Goal: Task Accomplishment & Management: Complete application form

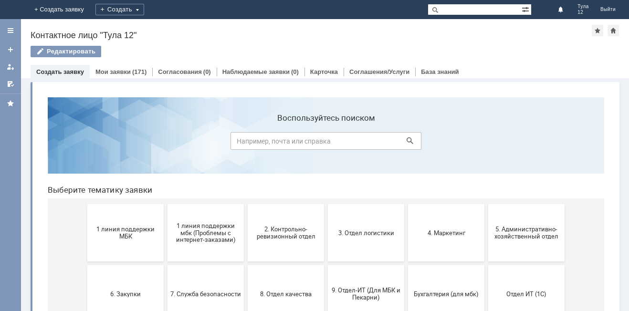
click at [130, 221] on button "1 линия поддержки МБК" at bounding box center [125, 232] width 76 height 57
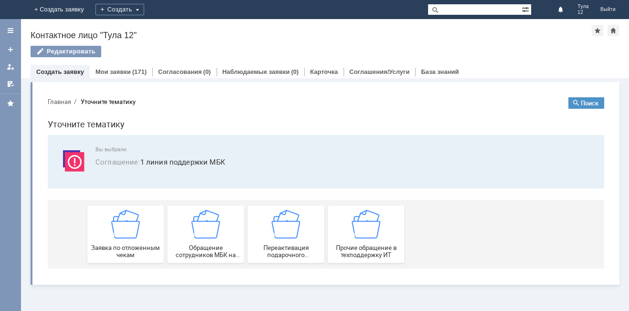
click at [130, 221] on img at bounding box center [125, 224] width 29 height 29
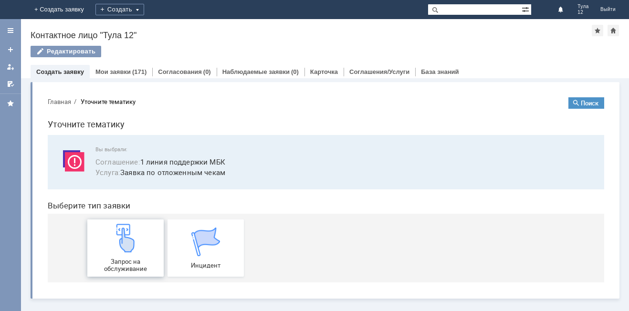
click at [129, 233] on img at bounding box center [125, 238] width 29 height 29
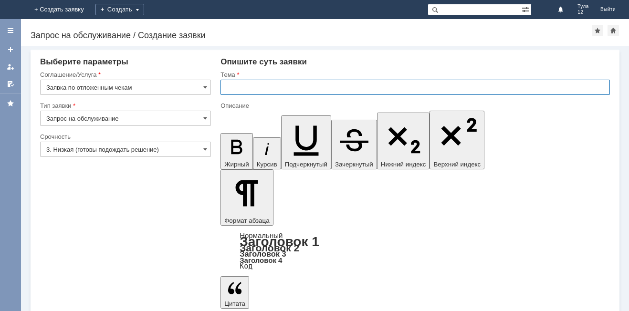
click at [243, 84] on input "text" at bounding box center [414, 87] width 389 height 15
type input "отложенные чеки"
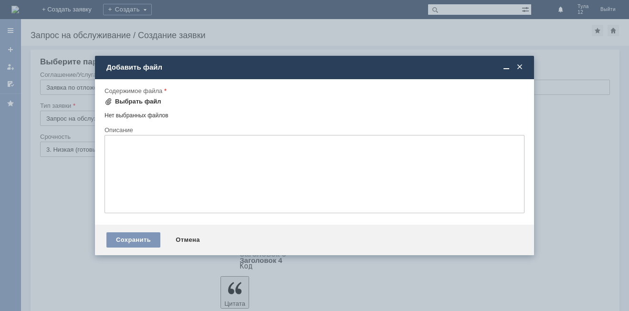
click at [130, 102] on div "Выбрать файл" at bounding box center [138, 102] width 46 height 8
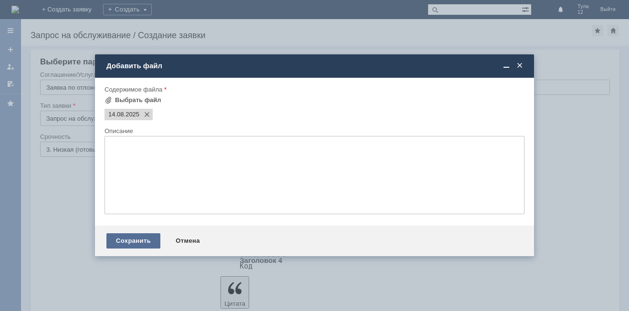
click at [133, 240] on div "Сохранить" at bounding box center [133, 240] width 54 height 15
